Goal: Information Seeking & Learning: Learn about a topic

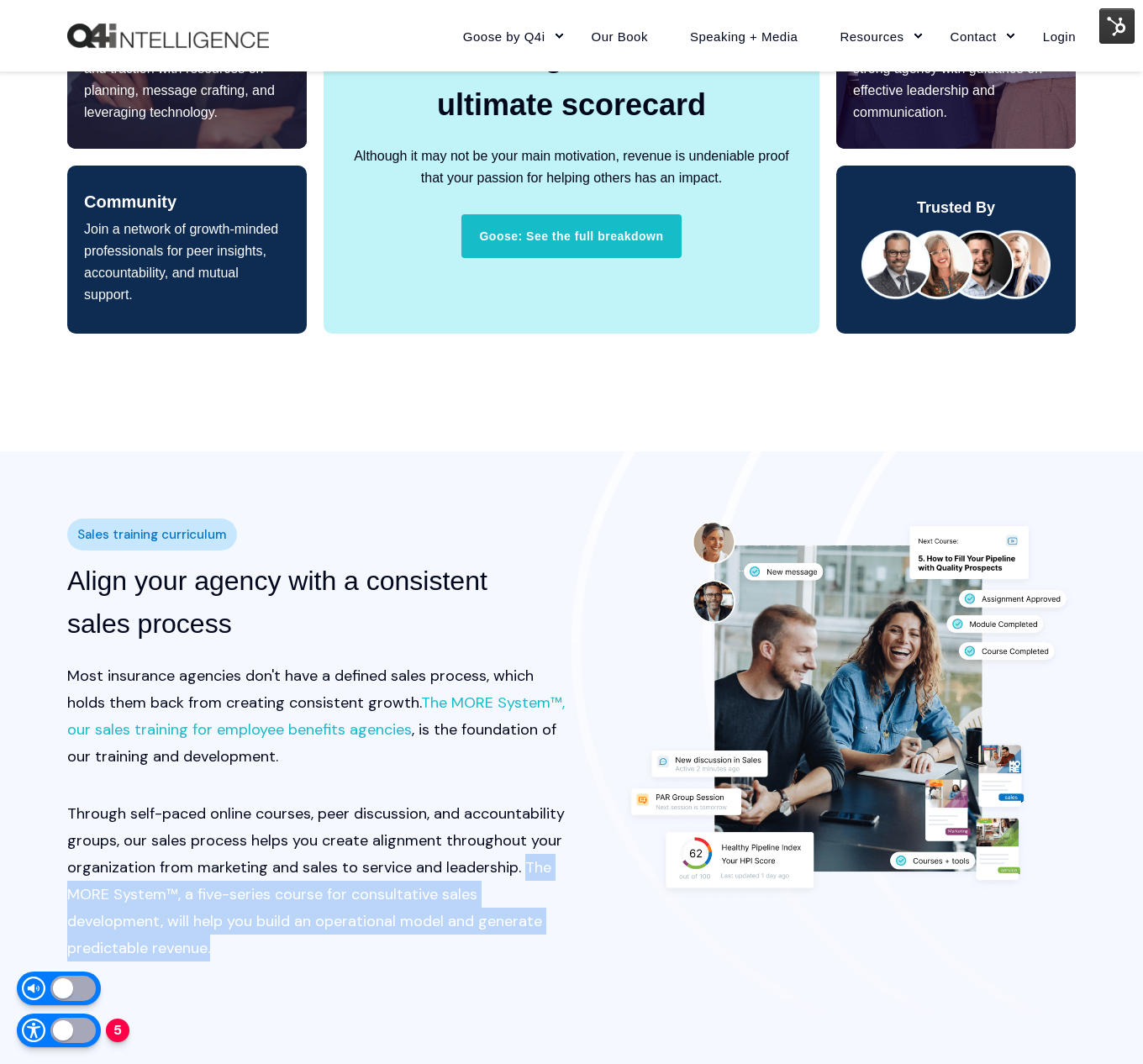
scroll to position [1450, 0]
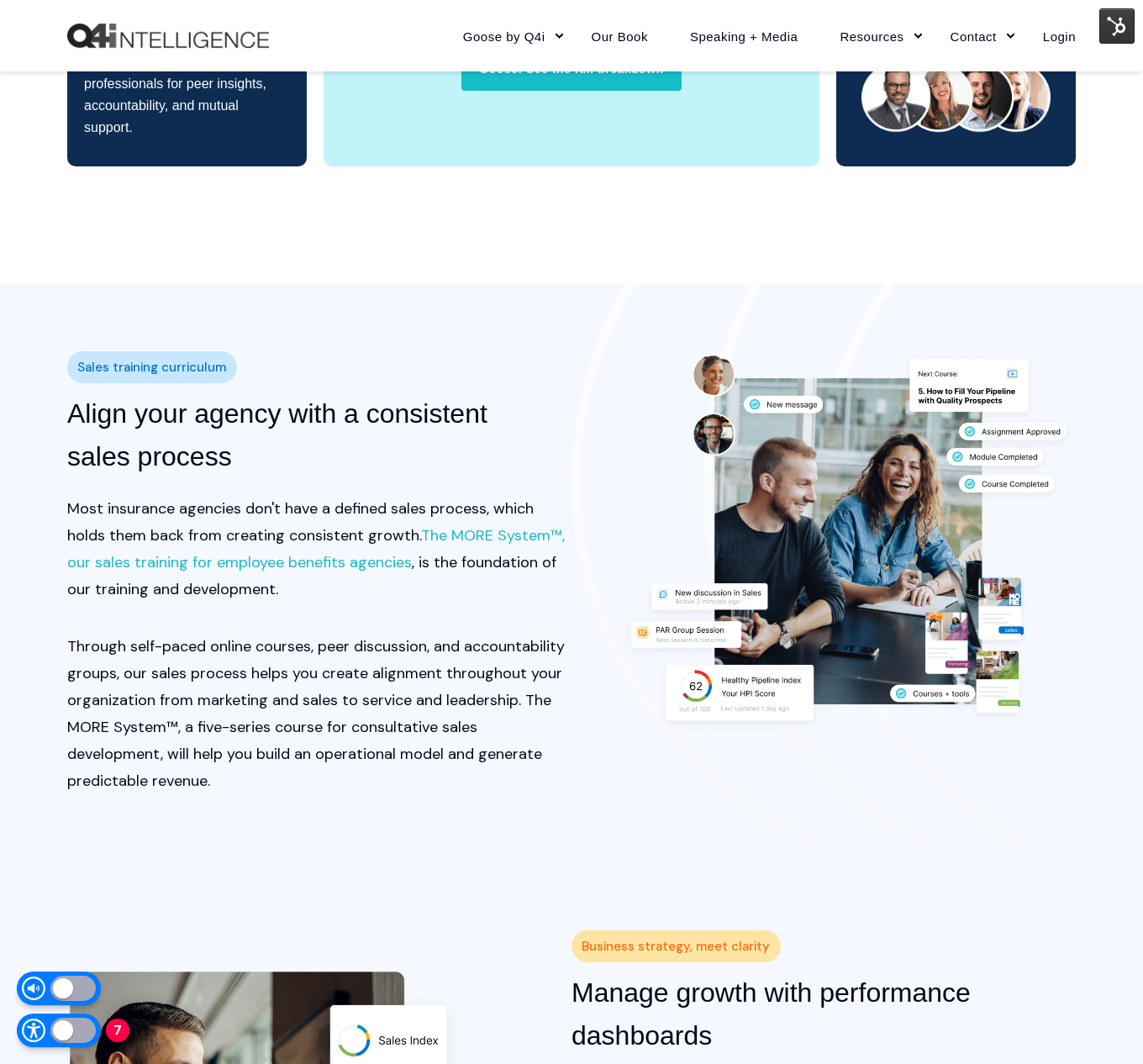
scroll to position [1621, 0]
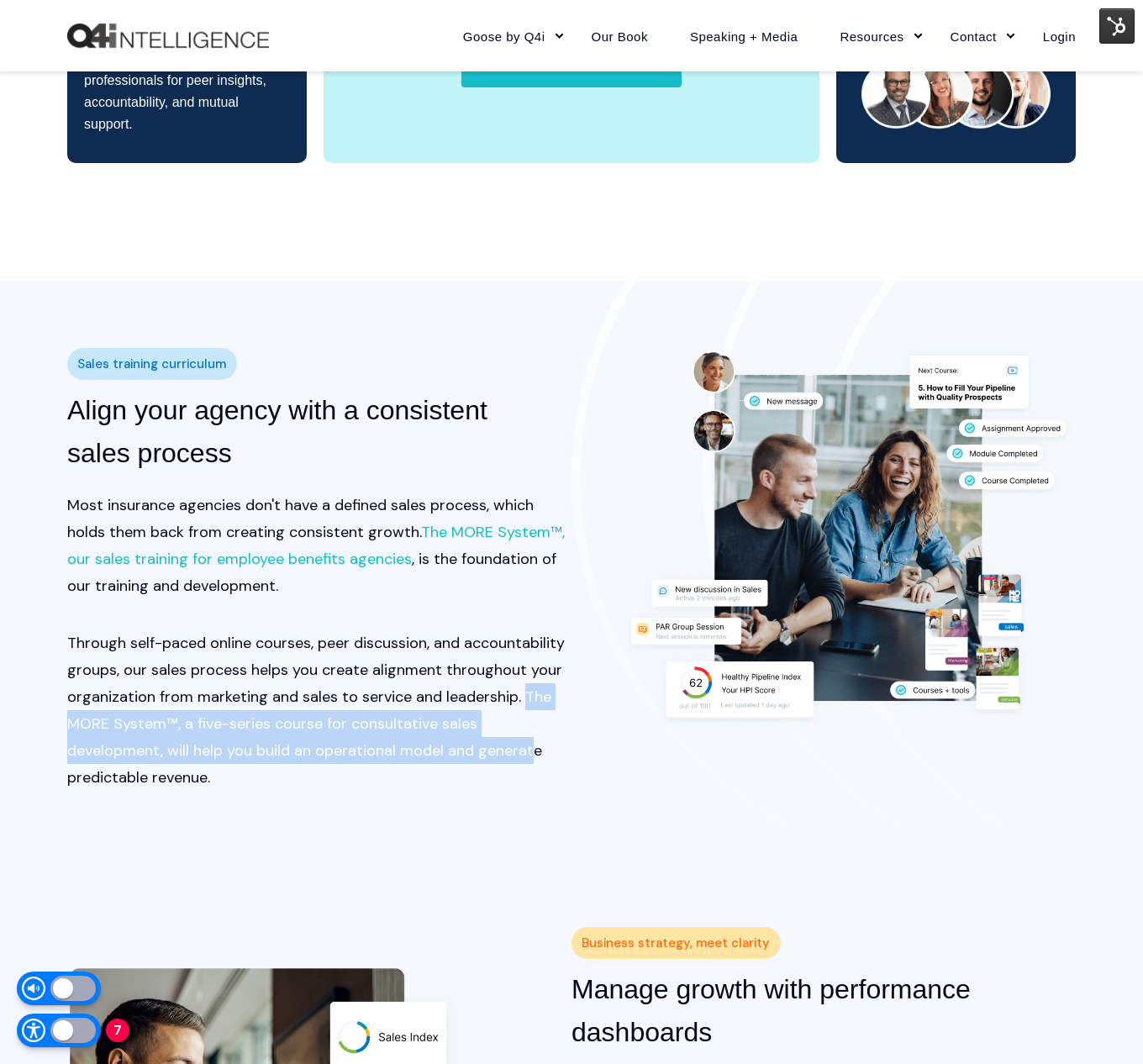
drag, startPoint x: 520, startPoint y: 696, endPoint x: 535, endPoint y: 755, distance: 60.9
click at [535, 755] on p "Through self-paced online courses, peer discussion, and accountability groups, …" at bounding box center [319, 709] width 504 height 161
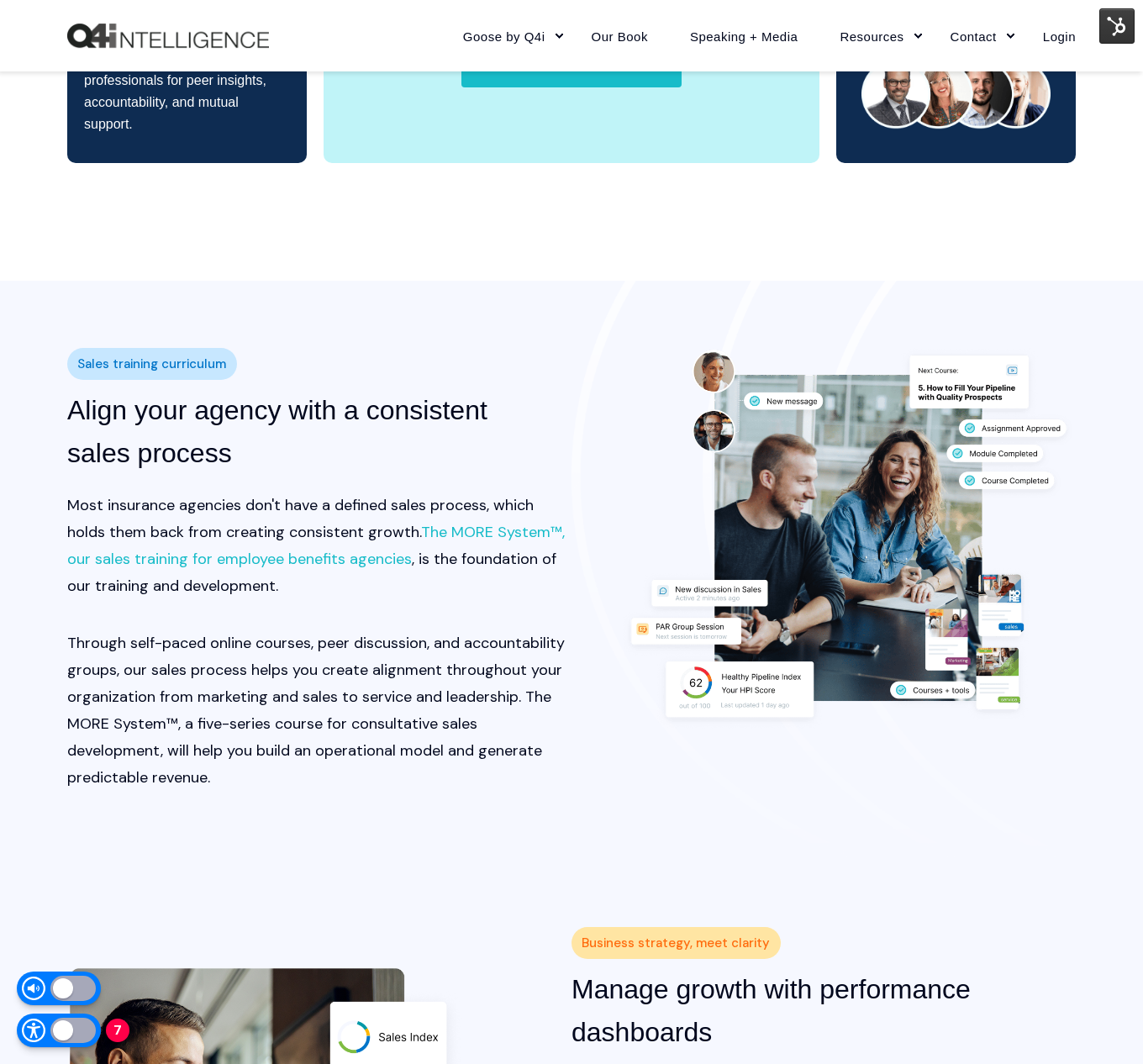
click at [528, 778] on p "Through self-paced online courses, peer discussion, and accountability groups, …" at bounding box center [319, 709] width 504 height 161
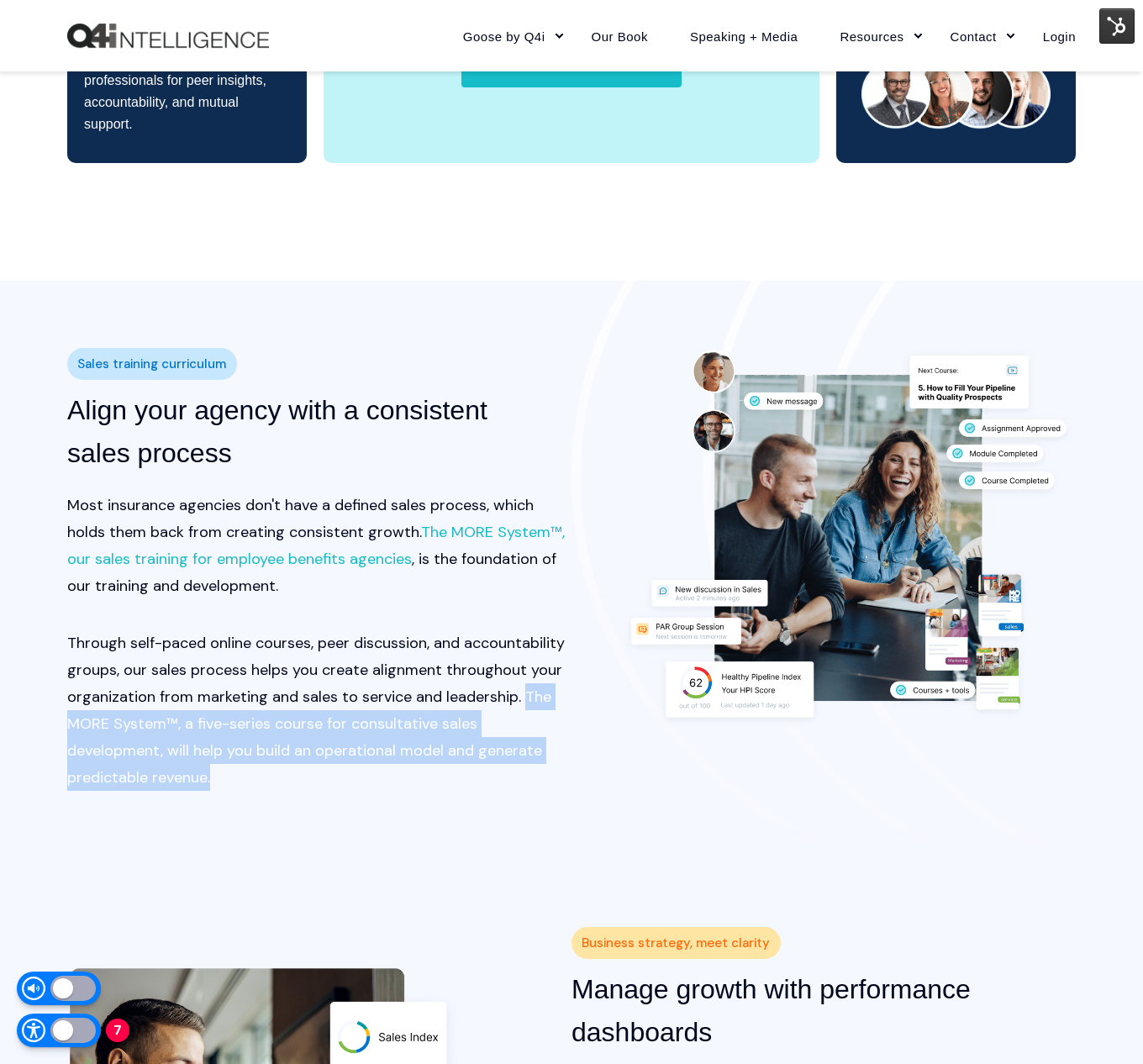
drag, startPoint x: 520, startPoint y: 691, endPoint x: 537, endPoint y: 776, distance: 86.7
click at [536, 776] on p "Through self-paced online courses, peer discussion, and accountability groups, …" at bounding box center [319, 709] width 504 height 161
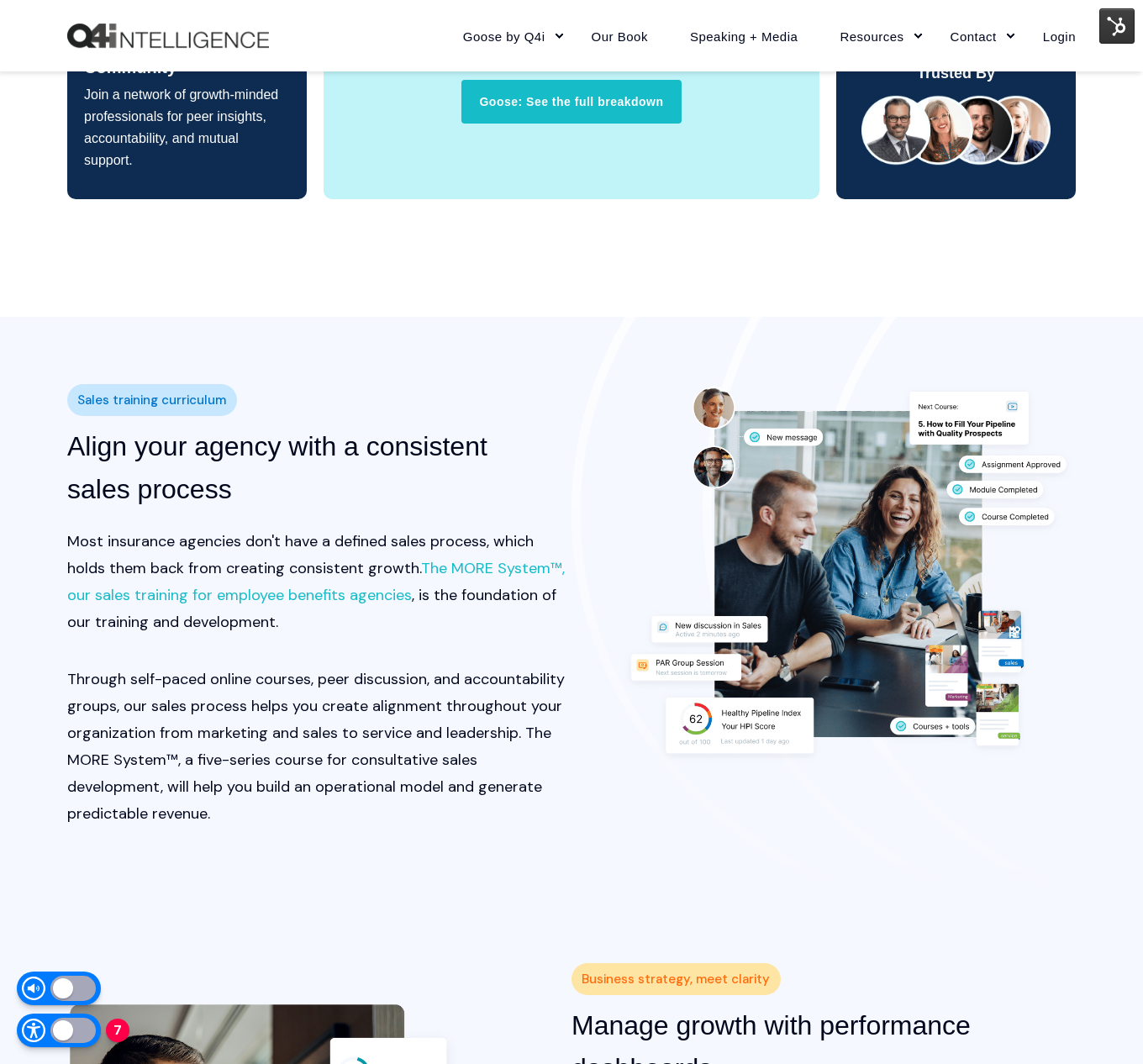
click at [533, 731] on p "Through self-paced online courses, peer discussion, and accountability groups, …" at bounding box center [319, 746] width 504 height 161
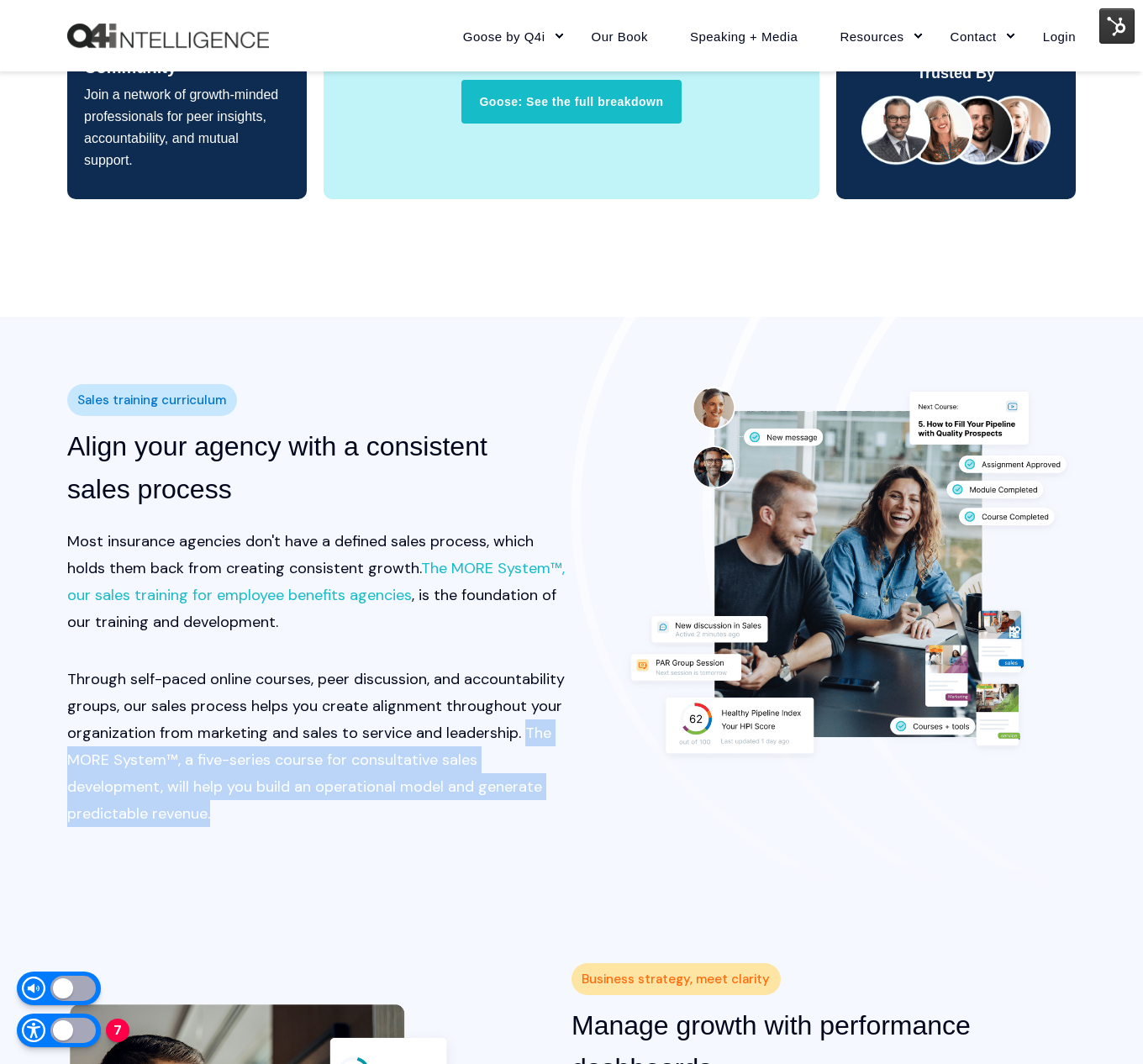
drag, startPoint x: 524, startPoint y: 732, endPoint x: 536, endPoint y: 801, distance: 70.0
click at [536, 801] on p "Through self-paced online courses, peer discussion, and accountability groups, …" at bounding box center [319, 746] width 504 height 161
drag, startPoint x: 523, startPoint y: 782, endPoint x: 523, endPoint y: 802, distance: 20.0
click at [523, 802] on p "Through self-paced online courses, peer discussion, and accountability groups, …" at bounding box center [319, 746] width 504 height 161
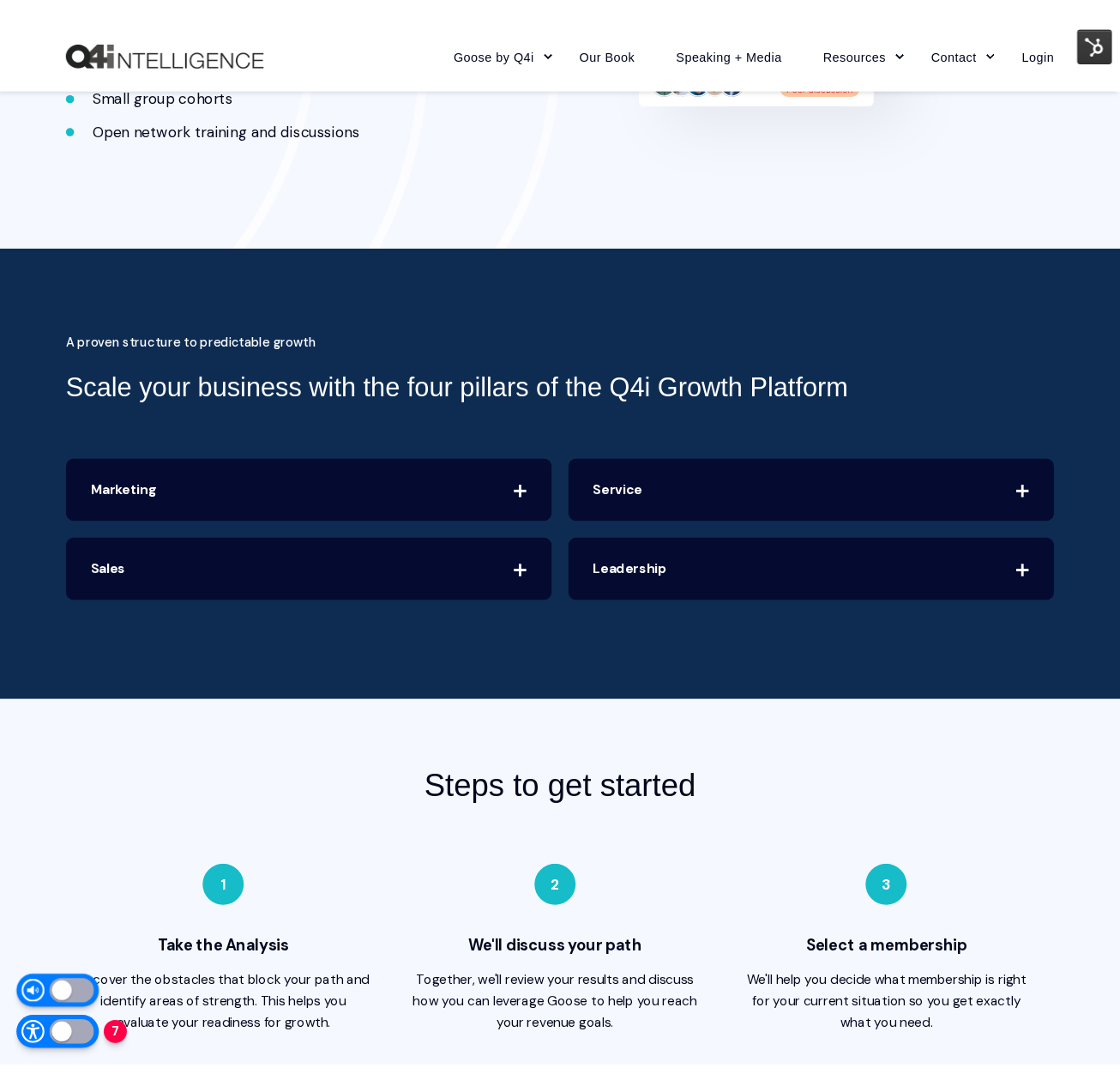
scroll to position [3721, 0]
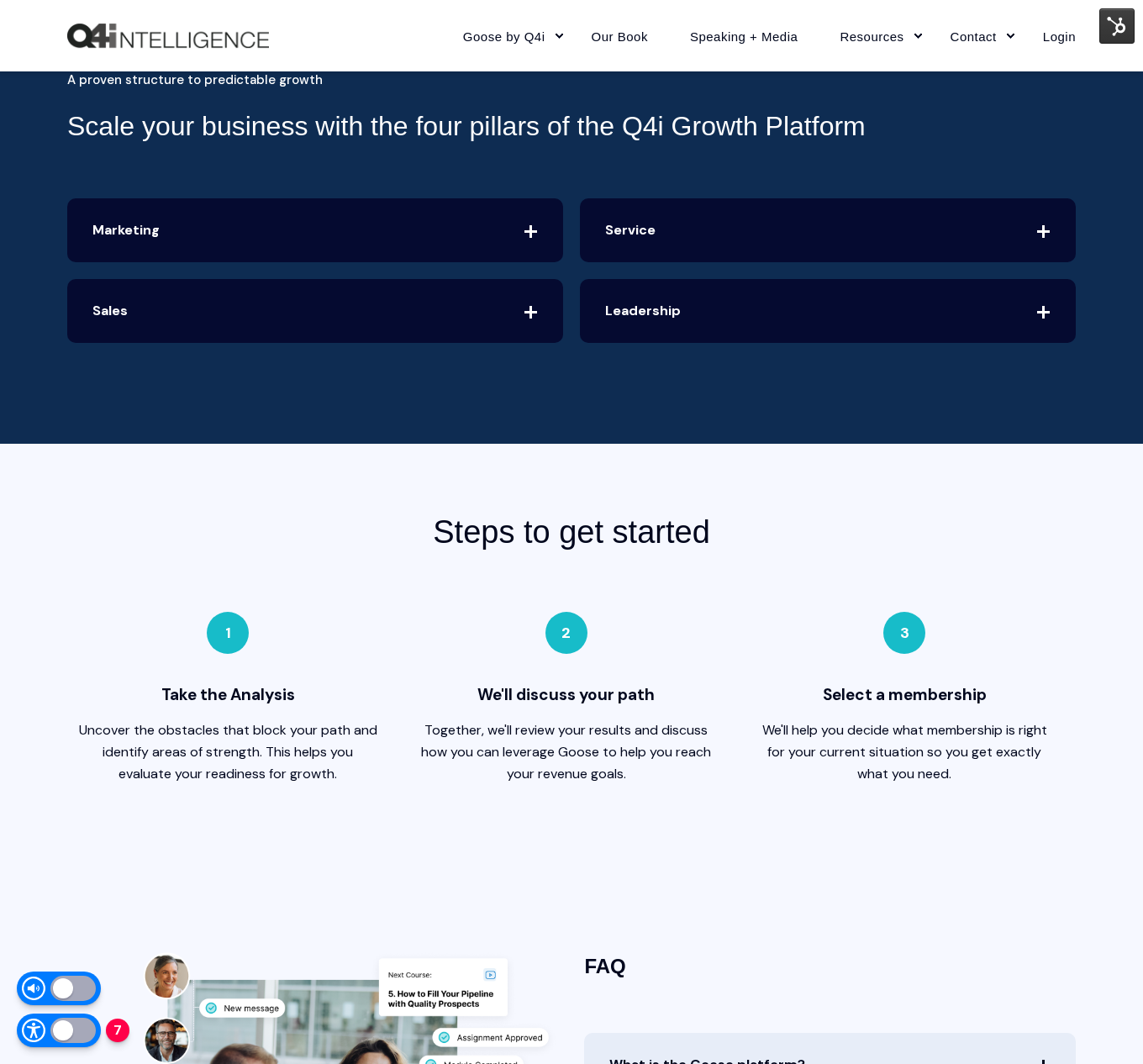
click at [1124, 28] on img at bounding box center [1116, 26] width 35 height 35
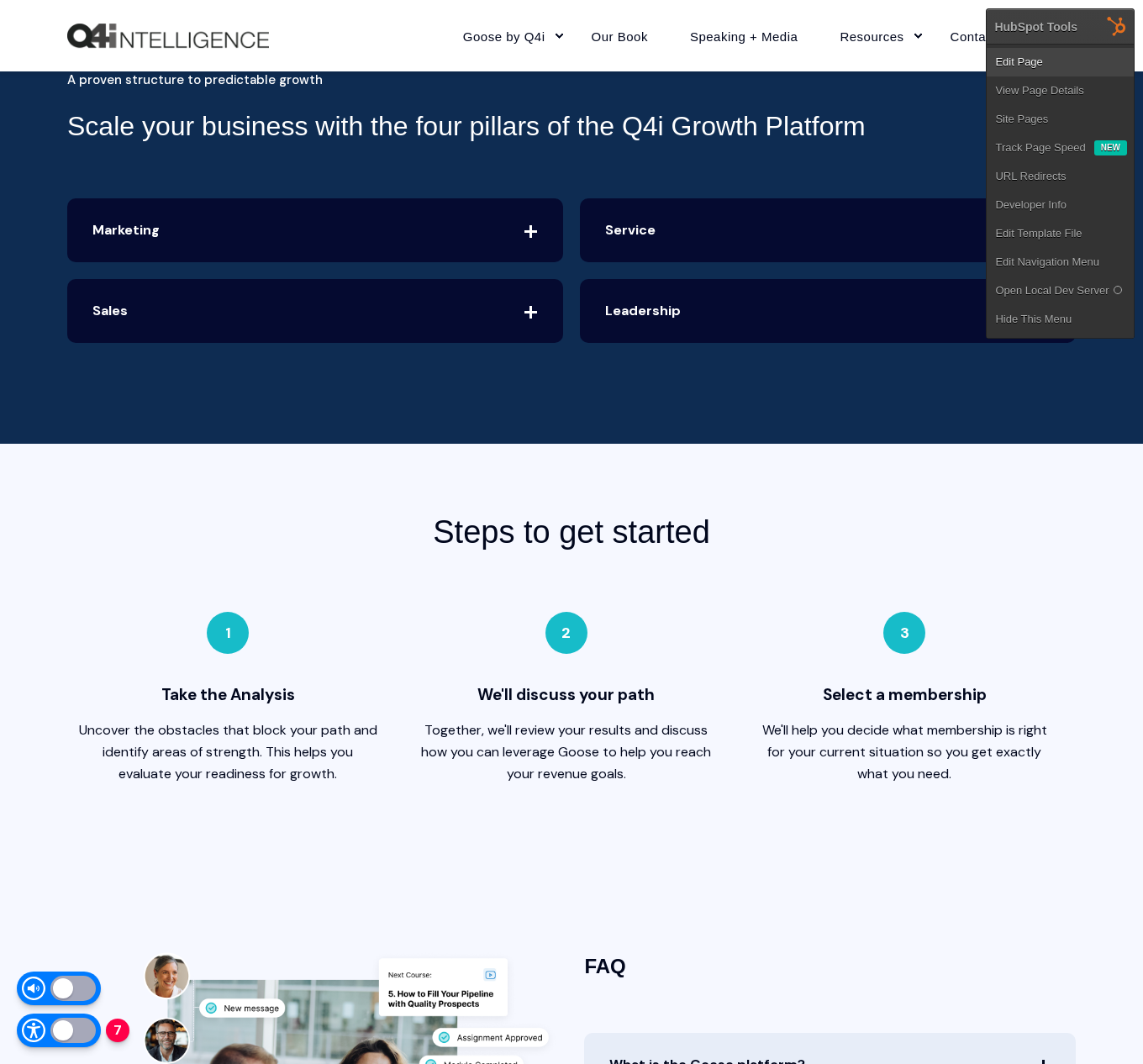
click at [1047, 59] on link "Edit Page" at bounding box center [1060, 62] width 147 height 29
